Goal: Navigation & Orientation: Find specific page/section

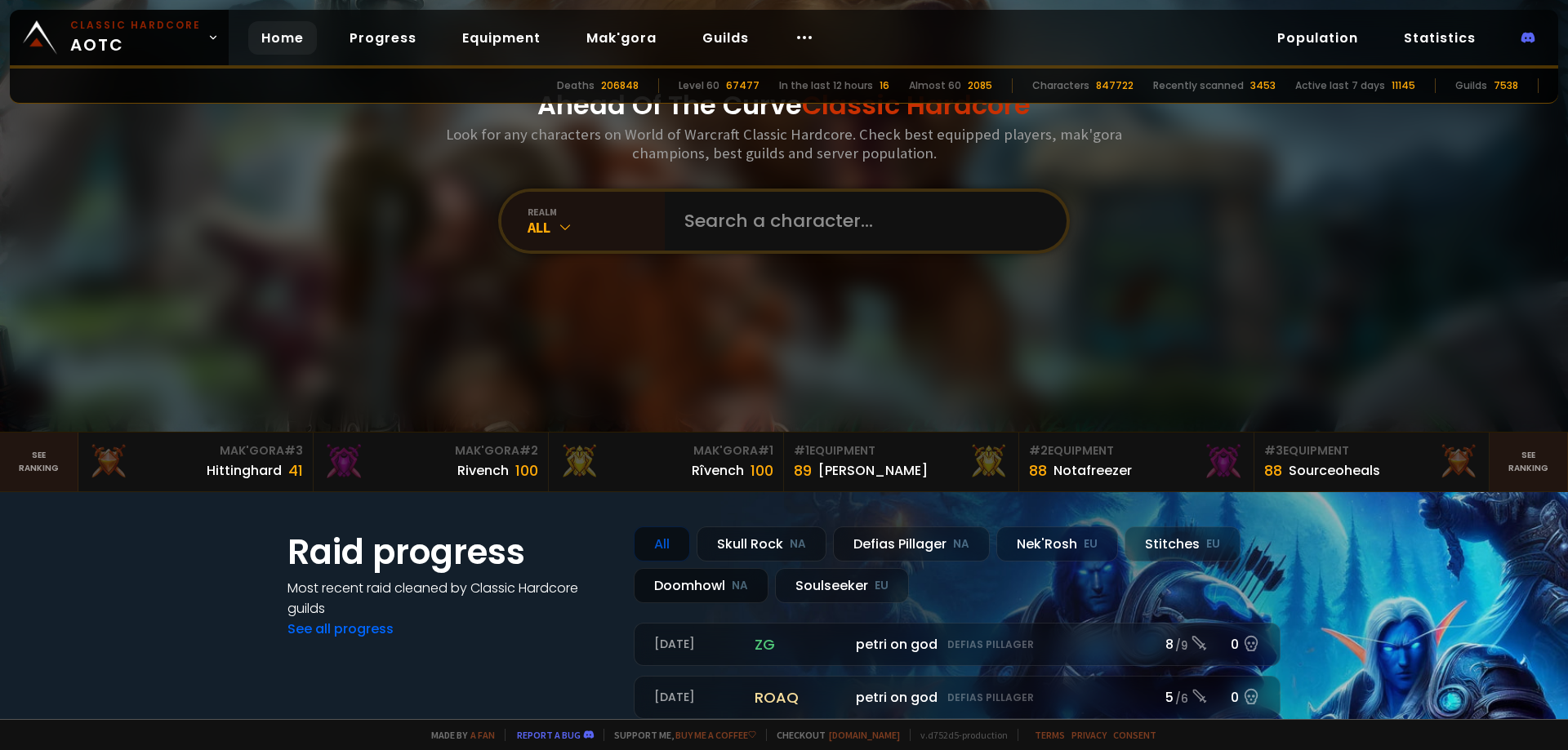
scroll to position [327, 0]
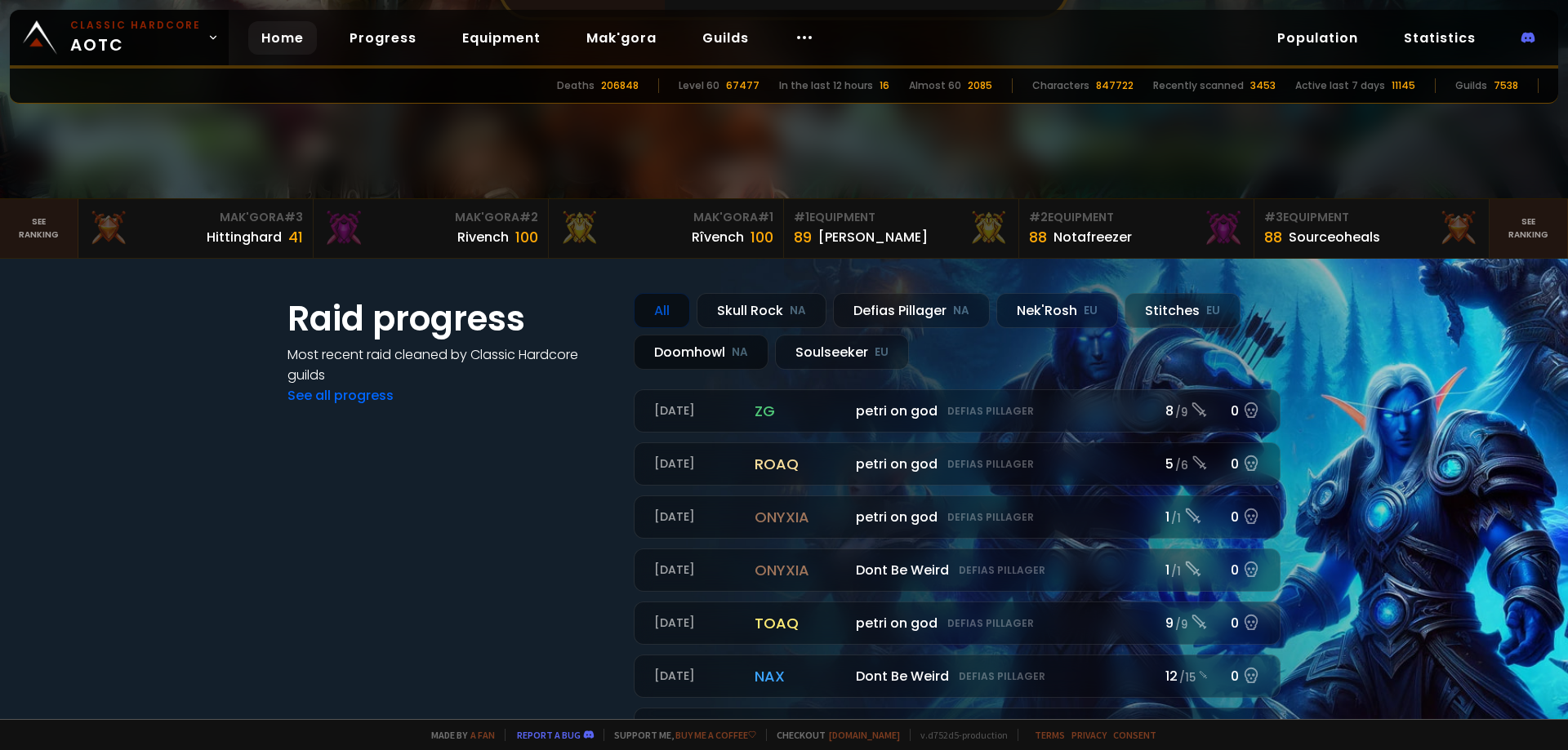
click at [691, 362] on div "Doomhowl NA" at bounding box center [701, 352] width 135 height 35
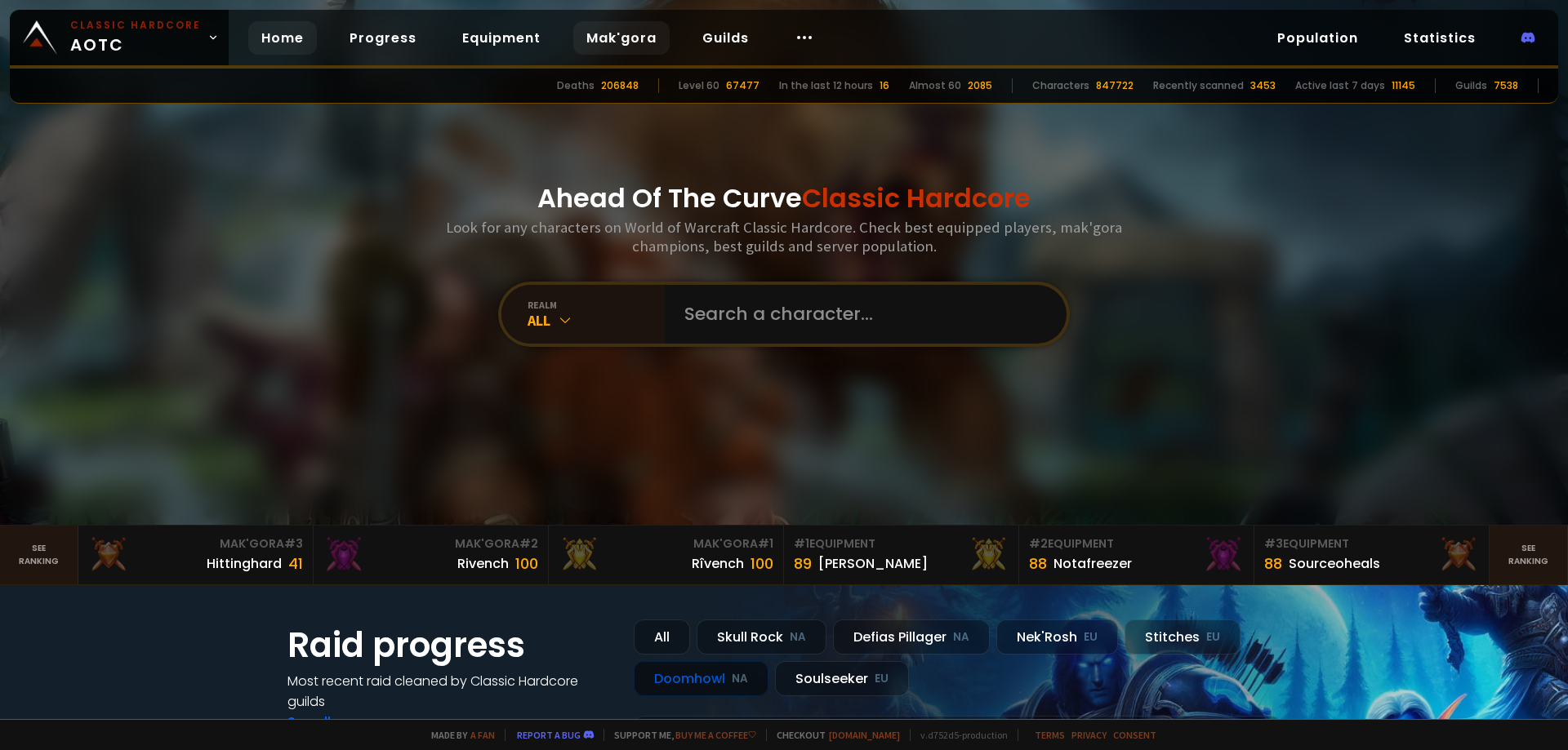
click at [612, 34] on link "Mak'gora" at bounding box center [621, 38] width 96 height 34
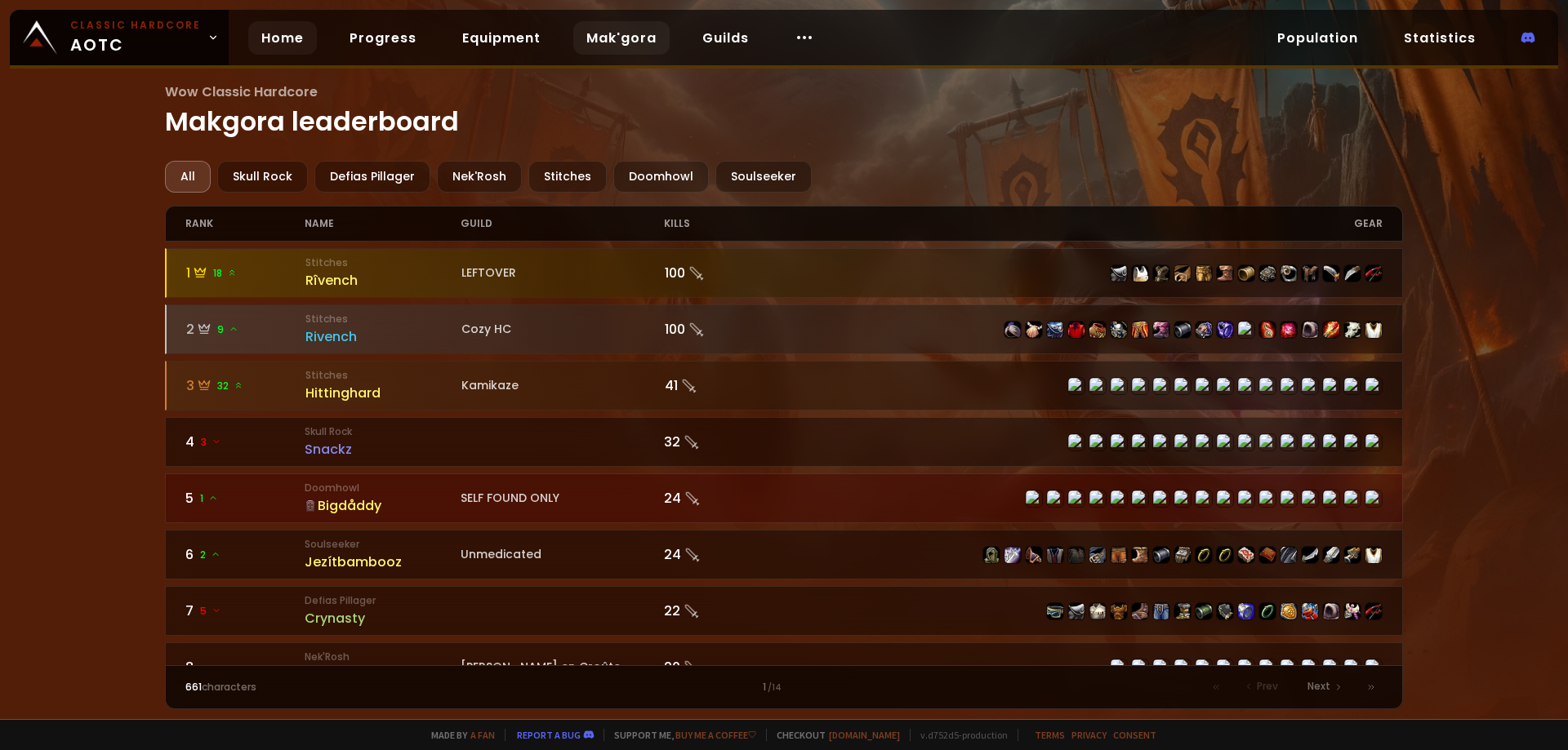
click at [285, 37] on link "Home" at bounding box center [282, 38] width 68 height 34
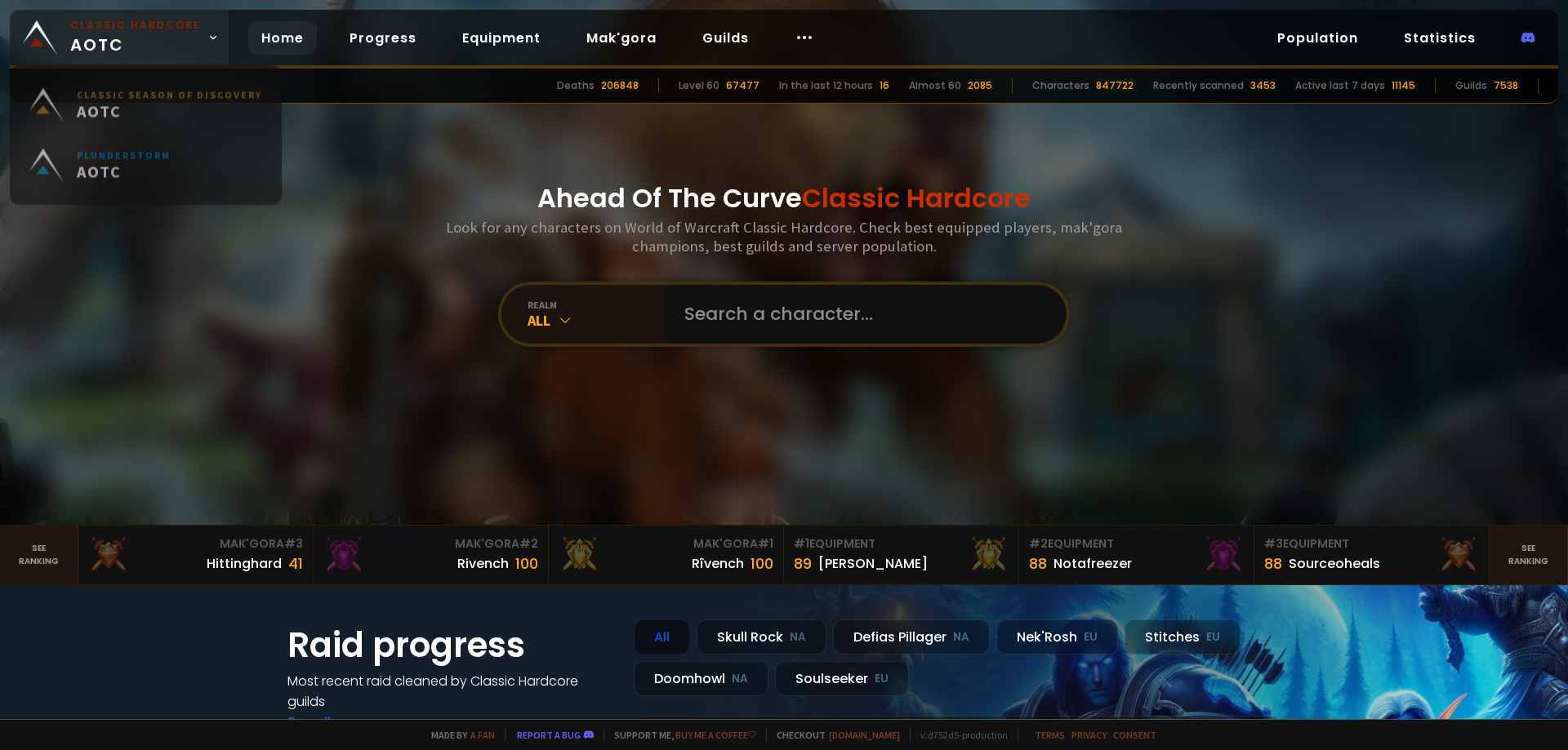
click at [207, 36] on icon at bounding box center [213, 38] width 12 height 12
